Goal: Register for event/course: Sign up to attend an event or enroll in a course

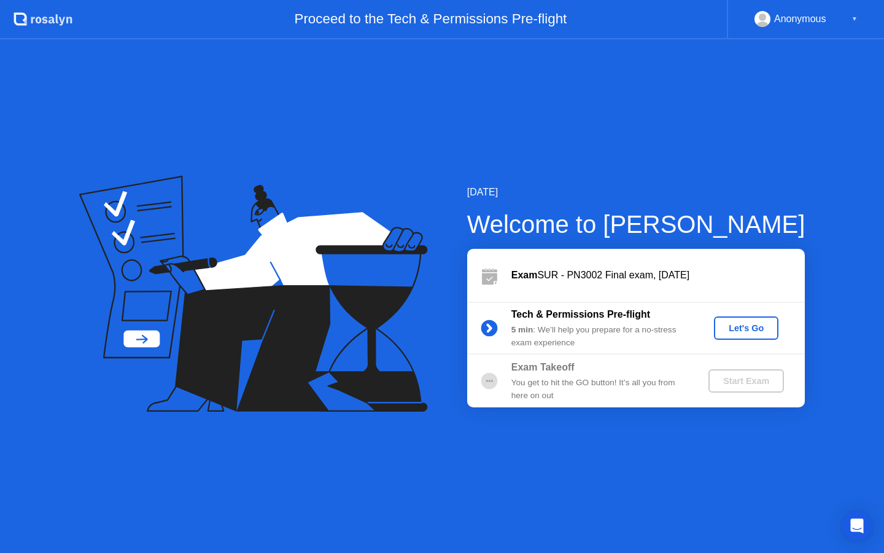
click at [728, 323] on div "Let's Go" at bounding box center [746, 328] width 55 height 10
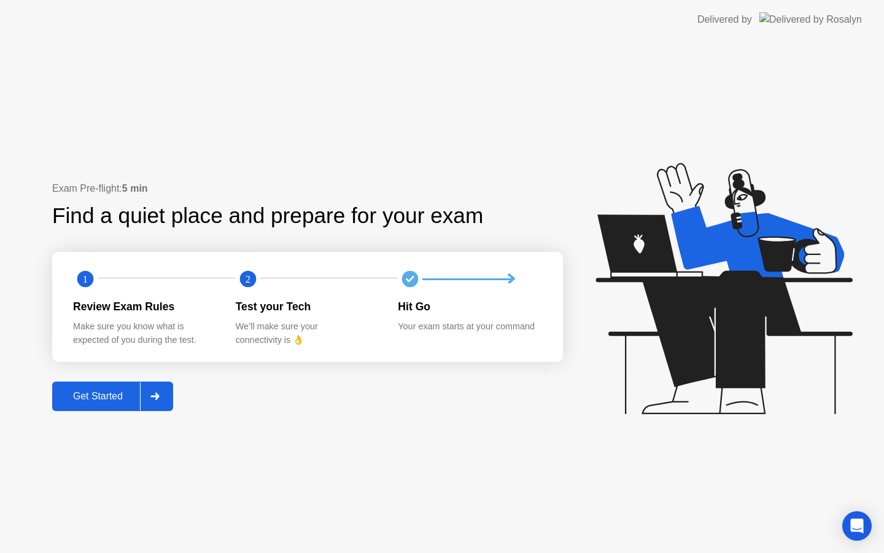
click at [102, 406] on button "Get Started" at bounding box center [112, 395] width 121 height 29
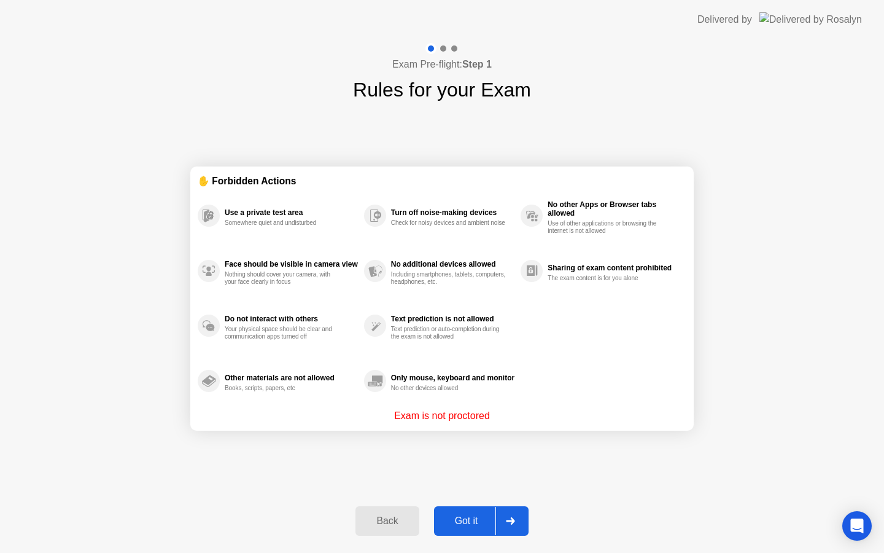
click at [459, 513] on button "Got it" at bounding box center [481, 520] width 95 height 29
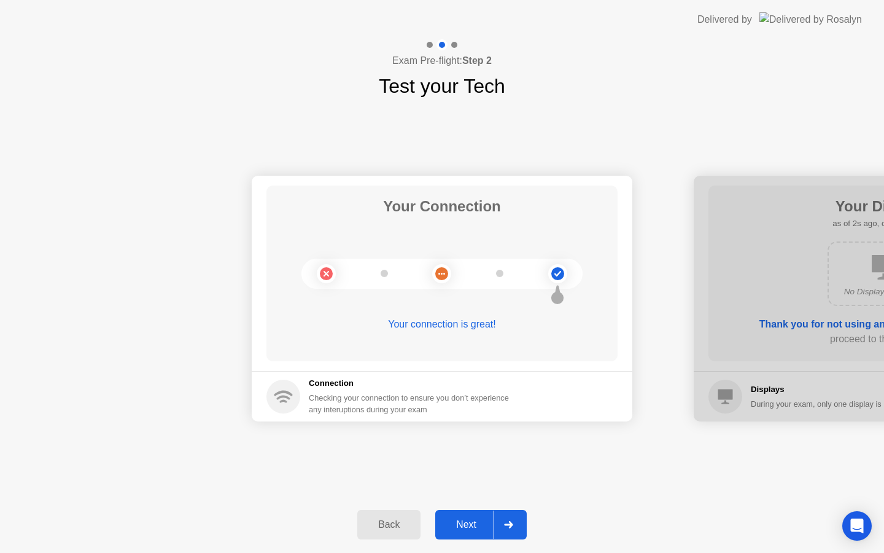
click at [472, 536] on button "Next" at bounding box center [480, 524] width 91 height 29
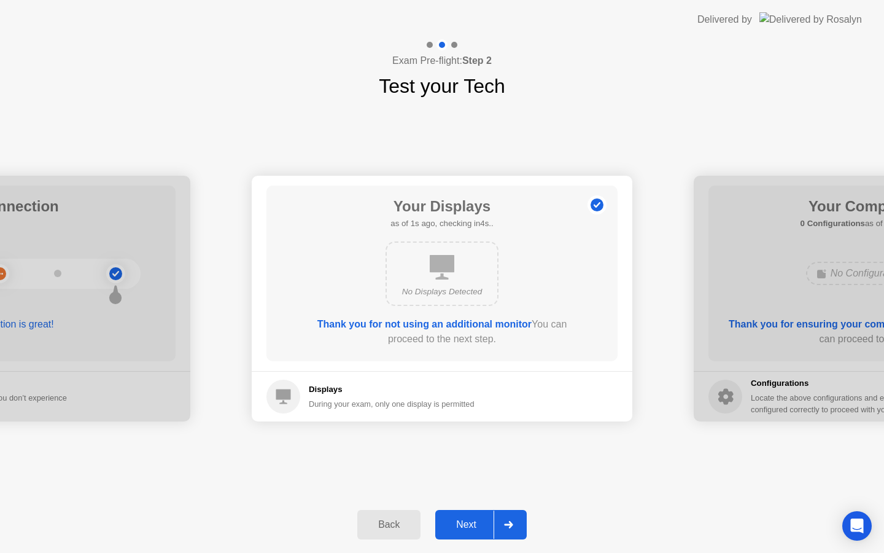
click at [470, 526] on div "Next" at bounding box center [466, 524] width 55 height 11
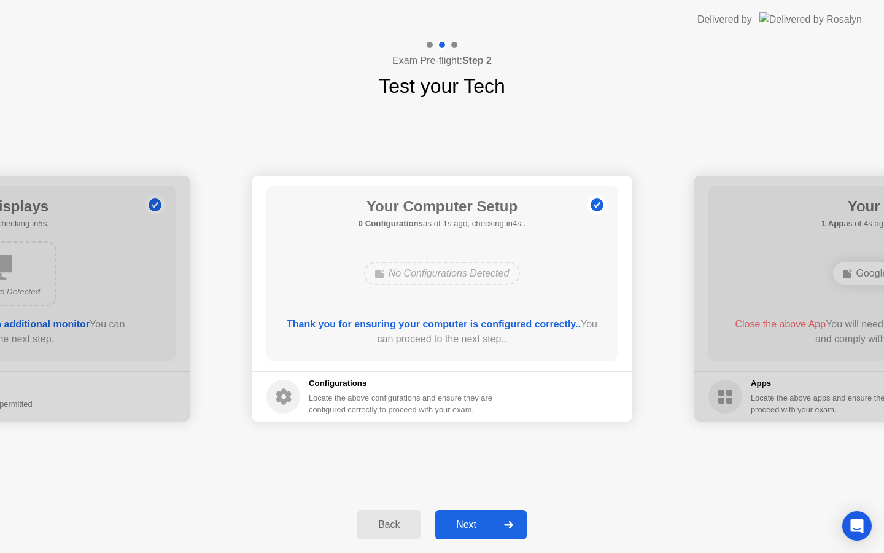
click at [470, 526] on div "Next" at bounding box center [466, 524] width 55 height 11
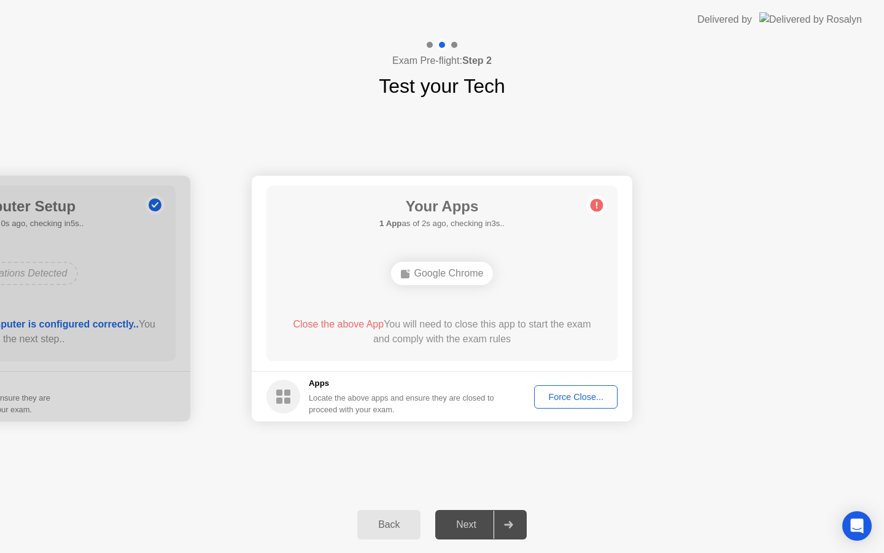
click at [546, 404] on button "Force Close..." at bounding box center [575, 396] width 83 height 23
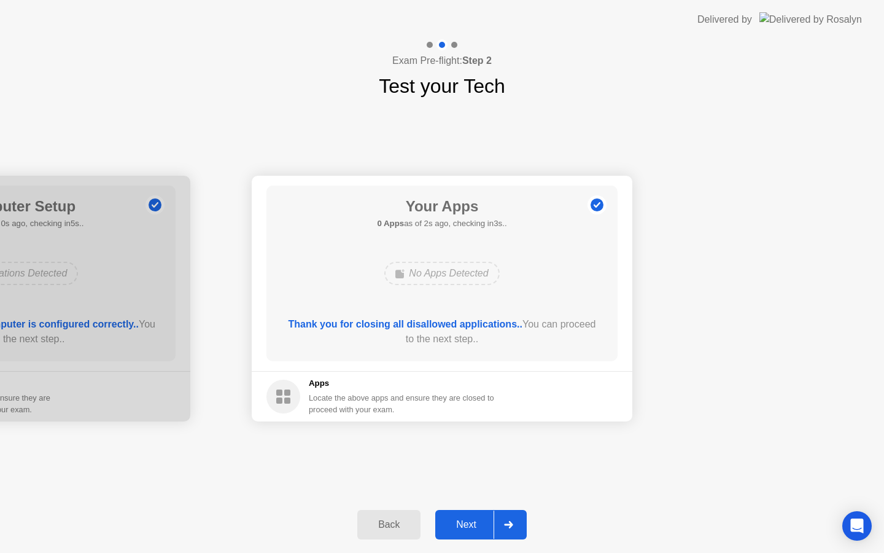
click at [468, 514] on button "Next" at bounding box center [480, 524] width 91 height 29
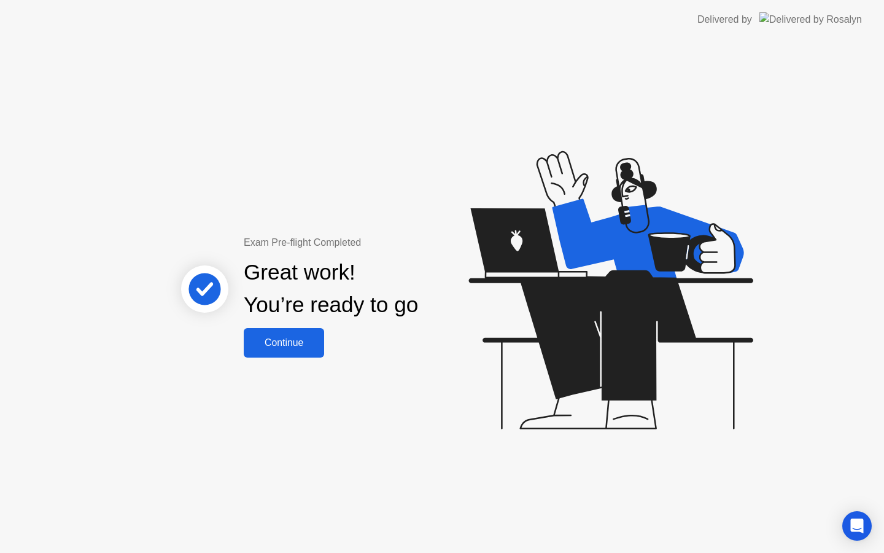
click at [270, 344] on div "Continue" at bounding box center [283, 342] width 73 height 11
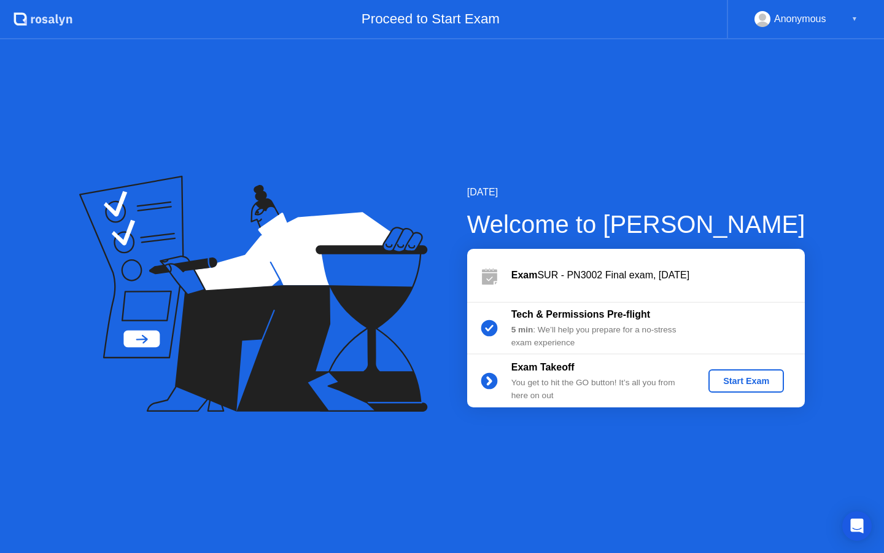
click at [721, 384] on div "Start Exam" at bounding box center [746, 381] width 66 height 10
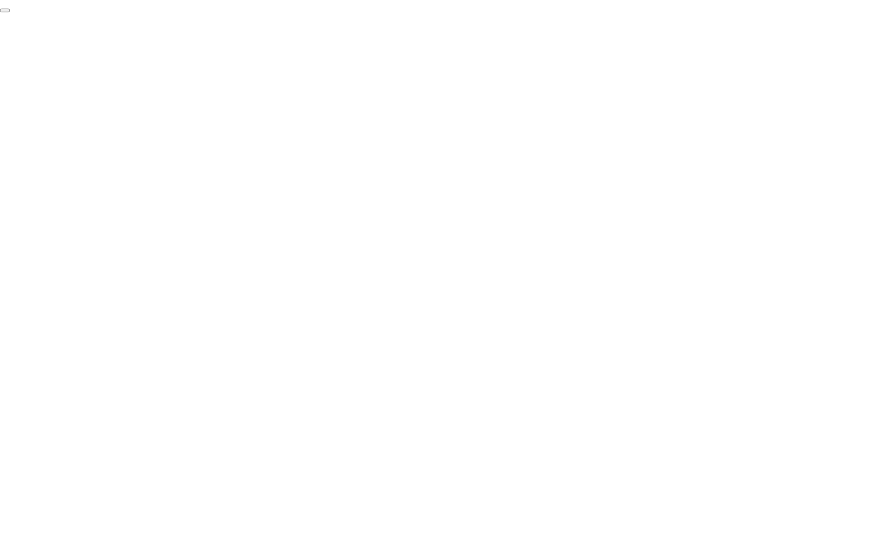
click at [10, 12] on button "End Proctoring Session" at bounding box center [5, 11] width 10 height 4
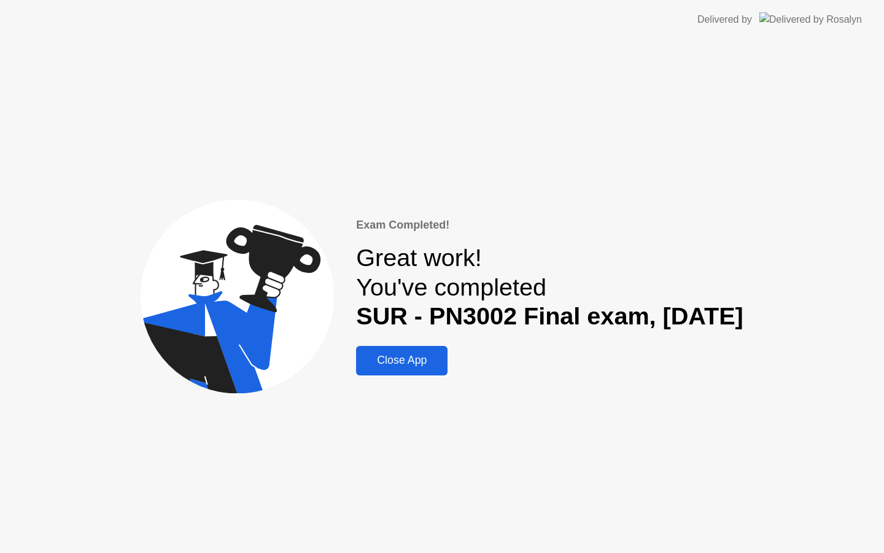
click at [373, 365] on div "Close App" at bounding box center [402, 360] width 84 height 13
